Goal: Communication & Community: Participate in discussion

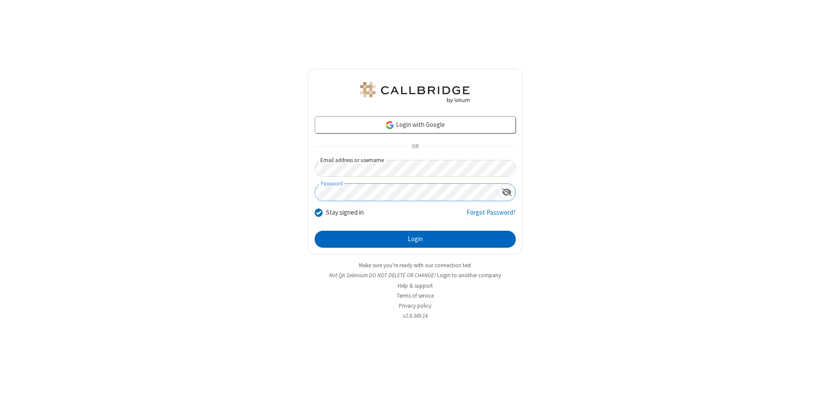
click at [415, 239] on button "Login" at bounding box center [415, 239] width 201 height 17
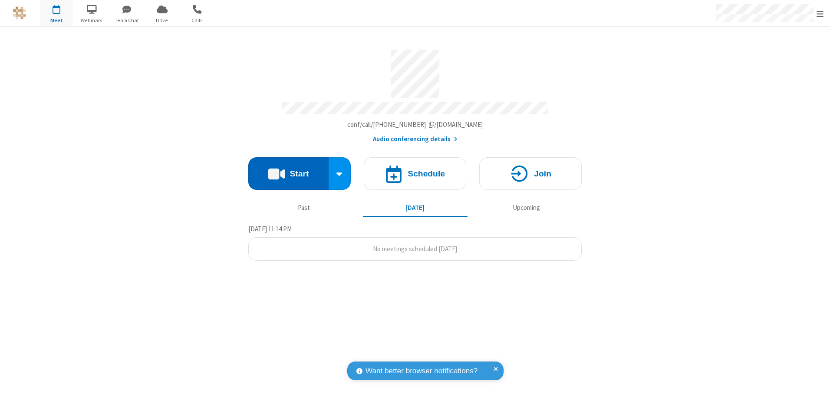
click at [288, 170] on button "Start" at bounding box center [288, 173] width 80 height 33
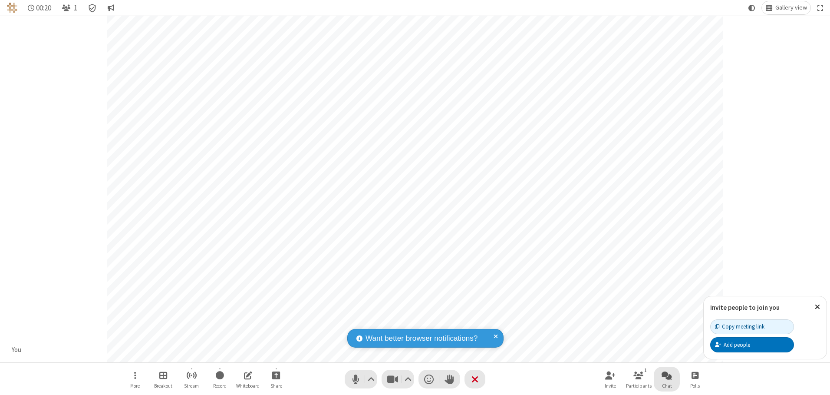
click at [667, 375] on span "Open chat" at bounding box center [667, 375] width 10 height 11
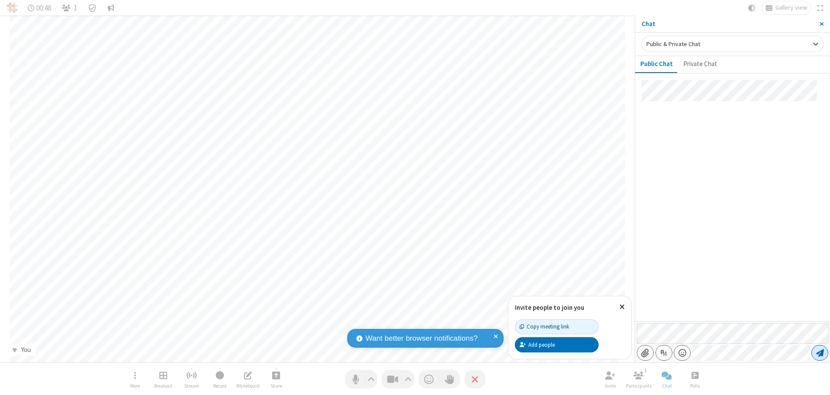
click at [820, 353] on span "Send message" at bounding box center [820, 352] width 8 height 9
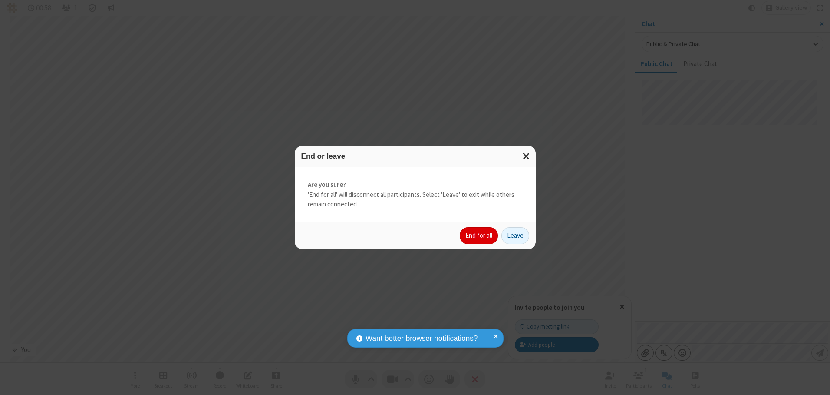
click at [479, 235] on button "End for all" at bounding box center [479, 235] width 38 height 17
